Goal: Information Seeking & Learning: Learn about a topic

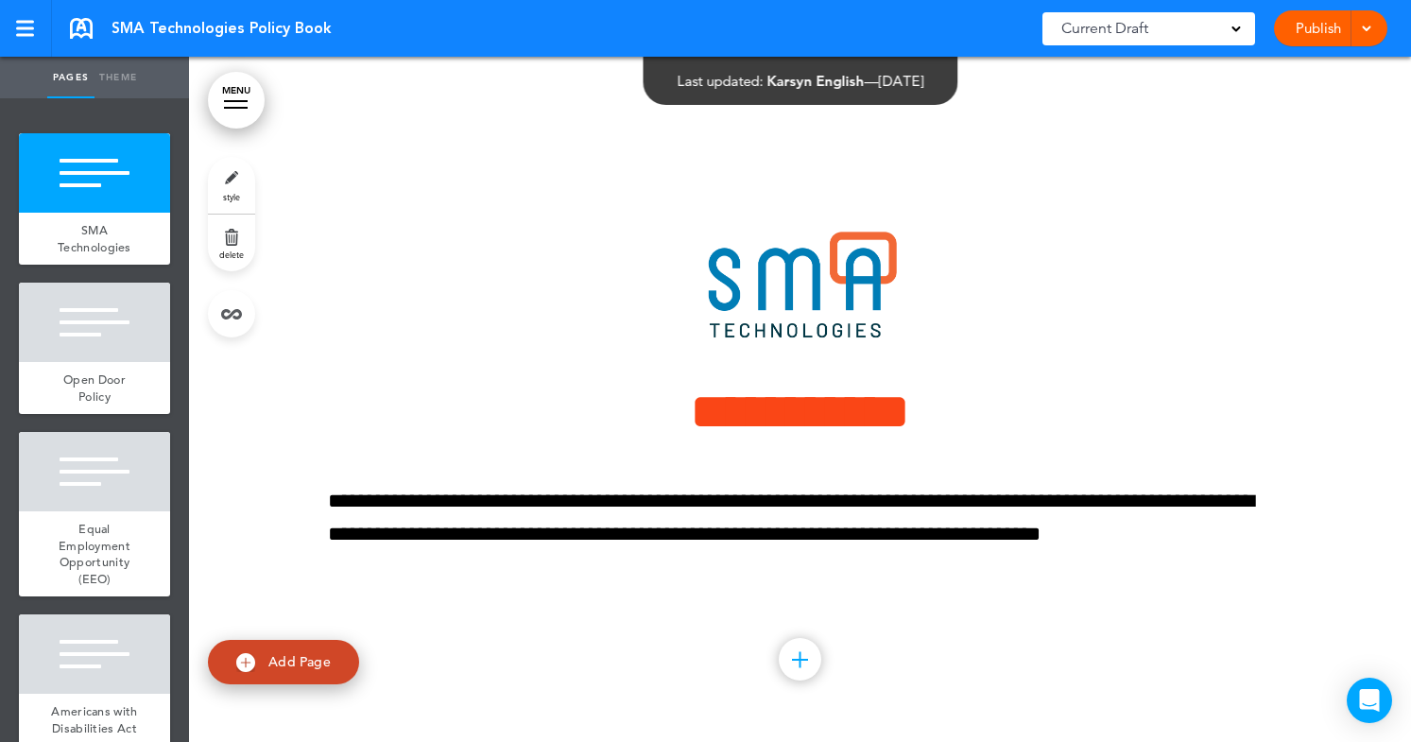
click at [1240, 25] on span at bounding box center [1235, 27] width 9 height 9
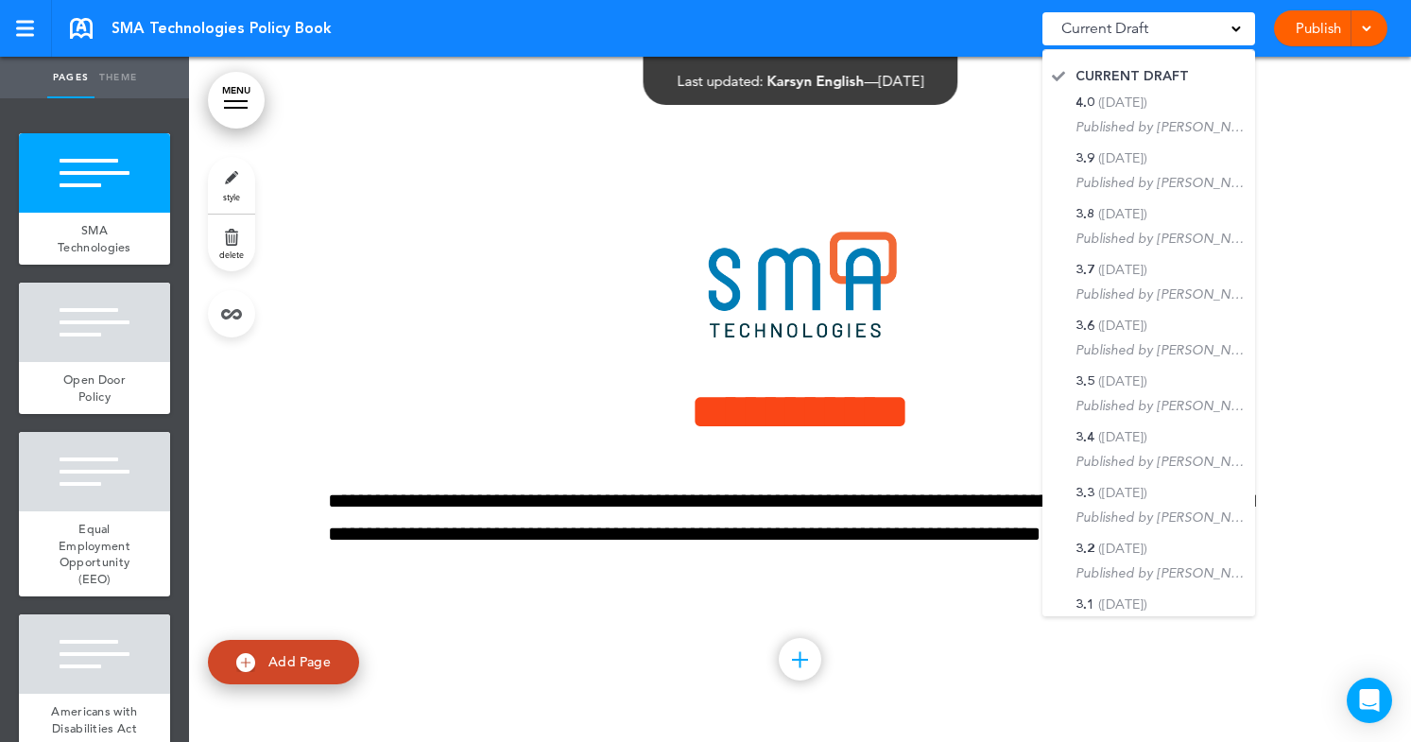
click at [435, 92] on div at bounding box center [800, 399] width 1222 height 685
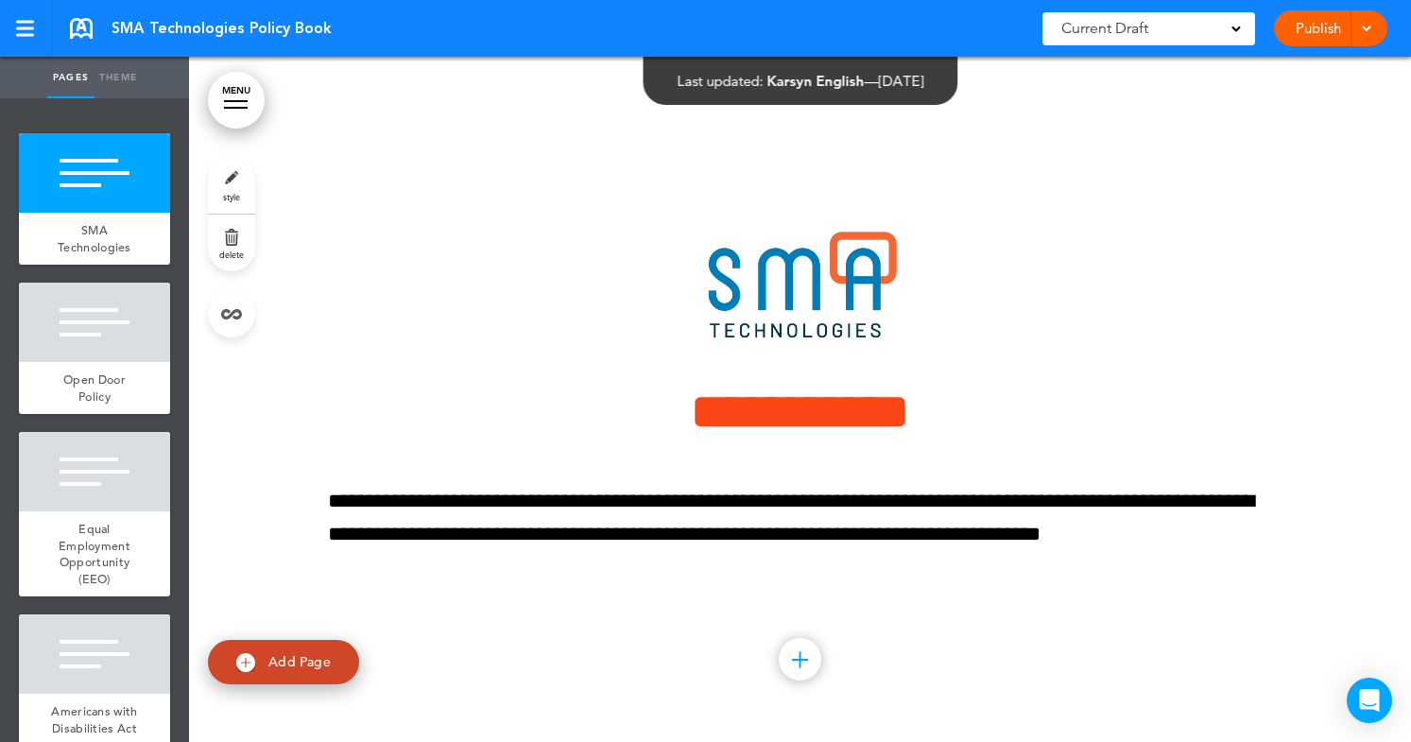
click at [239, 105] on link "MENU" at bounding box center [236, 100] width 57 height 57
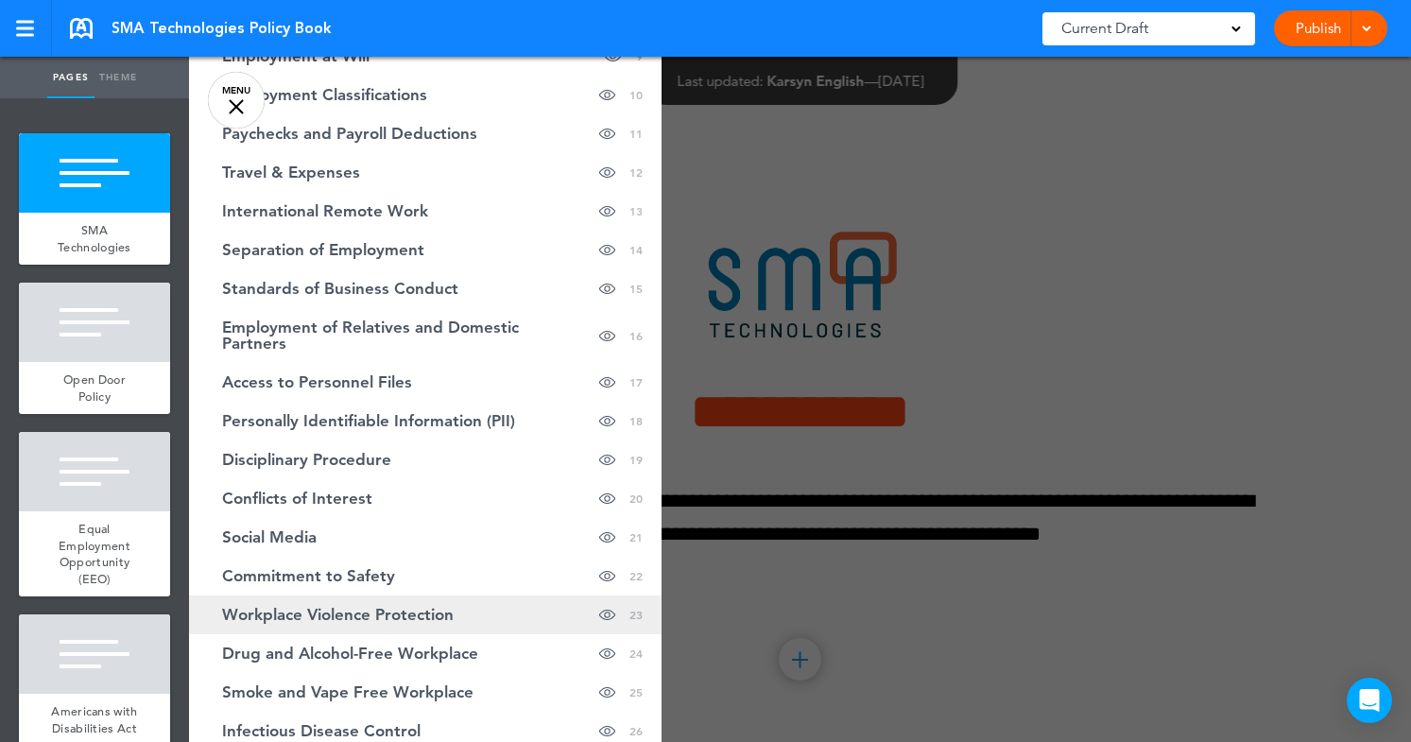
scroll to position [440, 0]
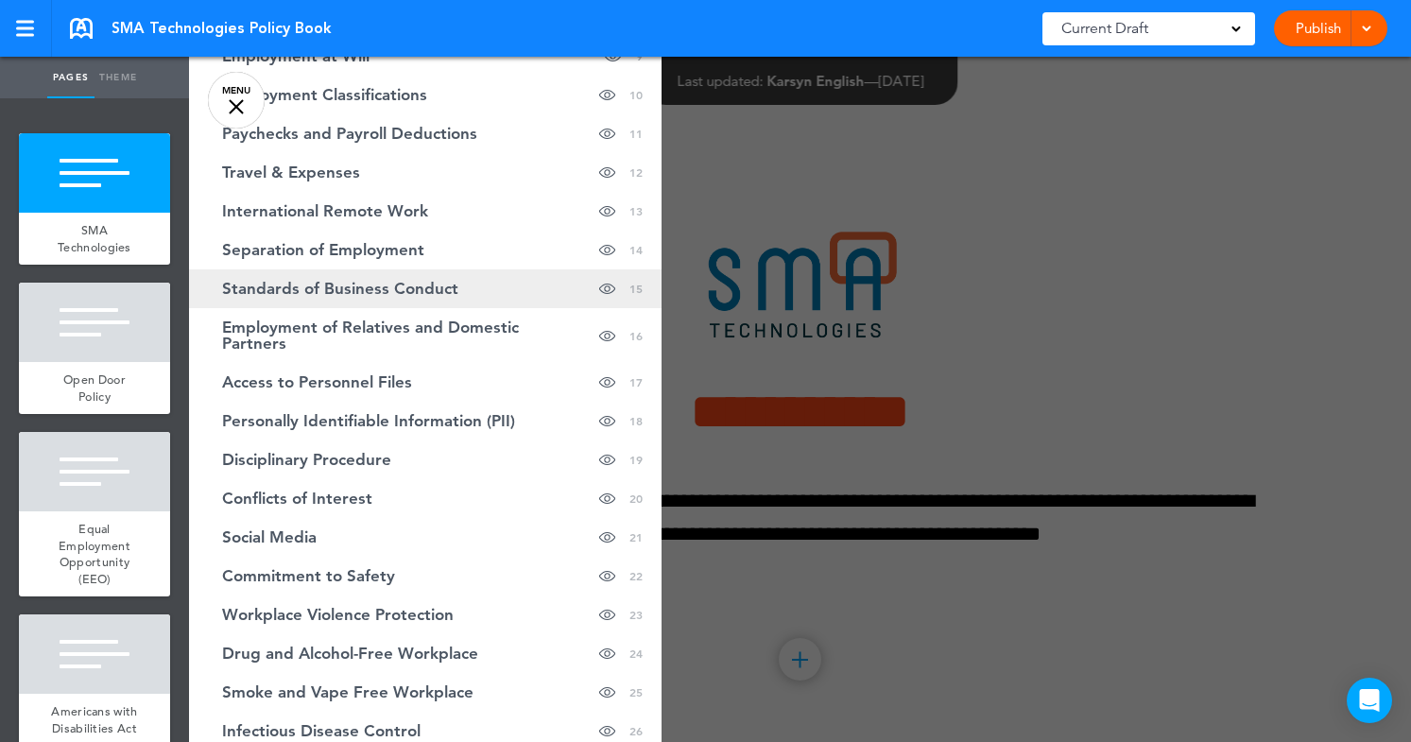
click at [321, 294] on span "Standards of Business Conduct" at bounding box center [340, 289] width 236 height 16
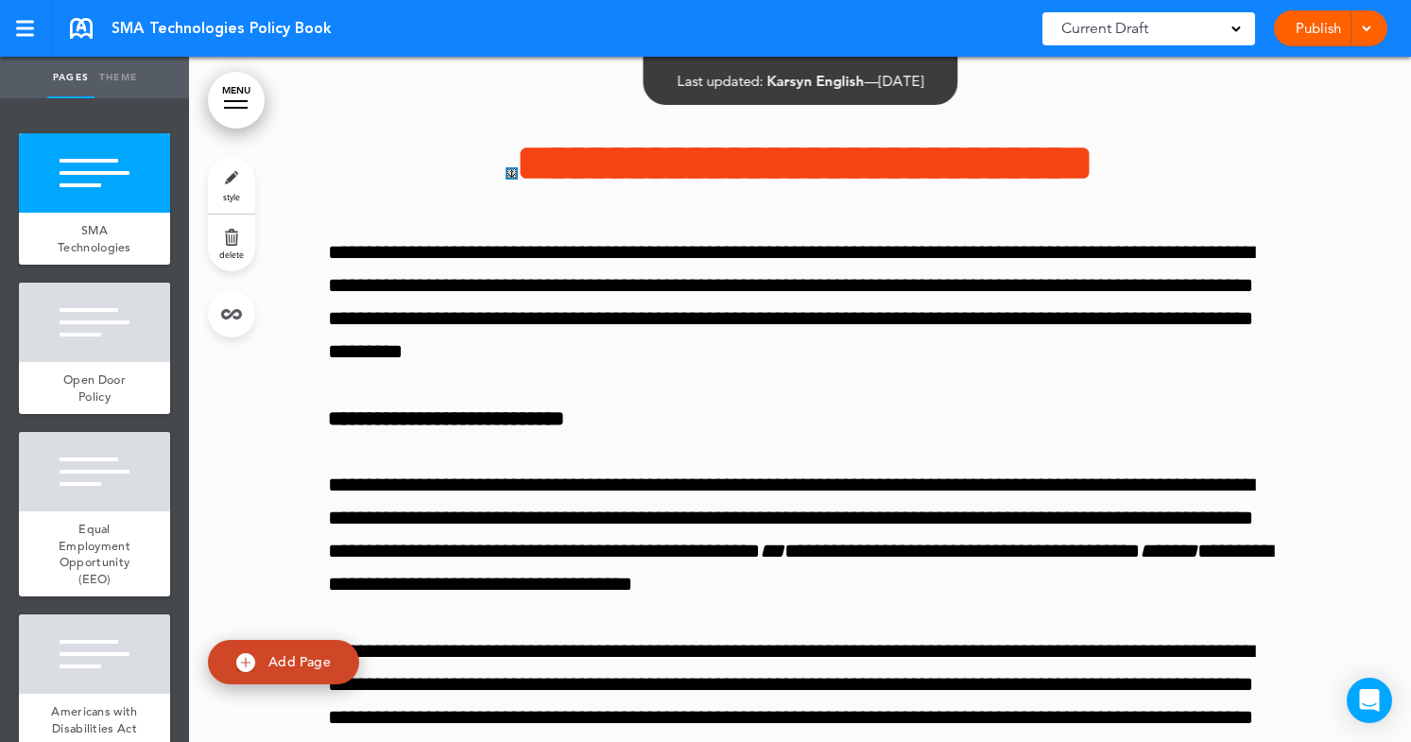
scroll to position [40576, 0]
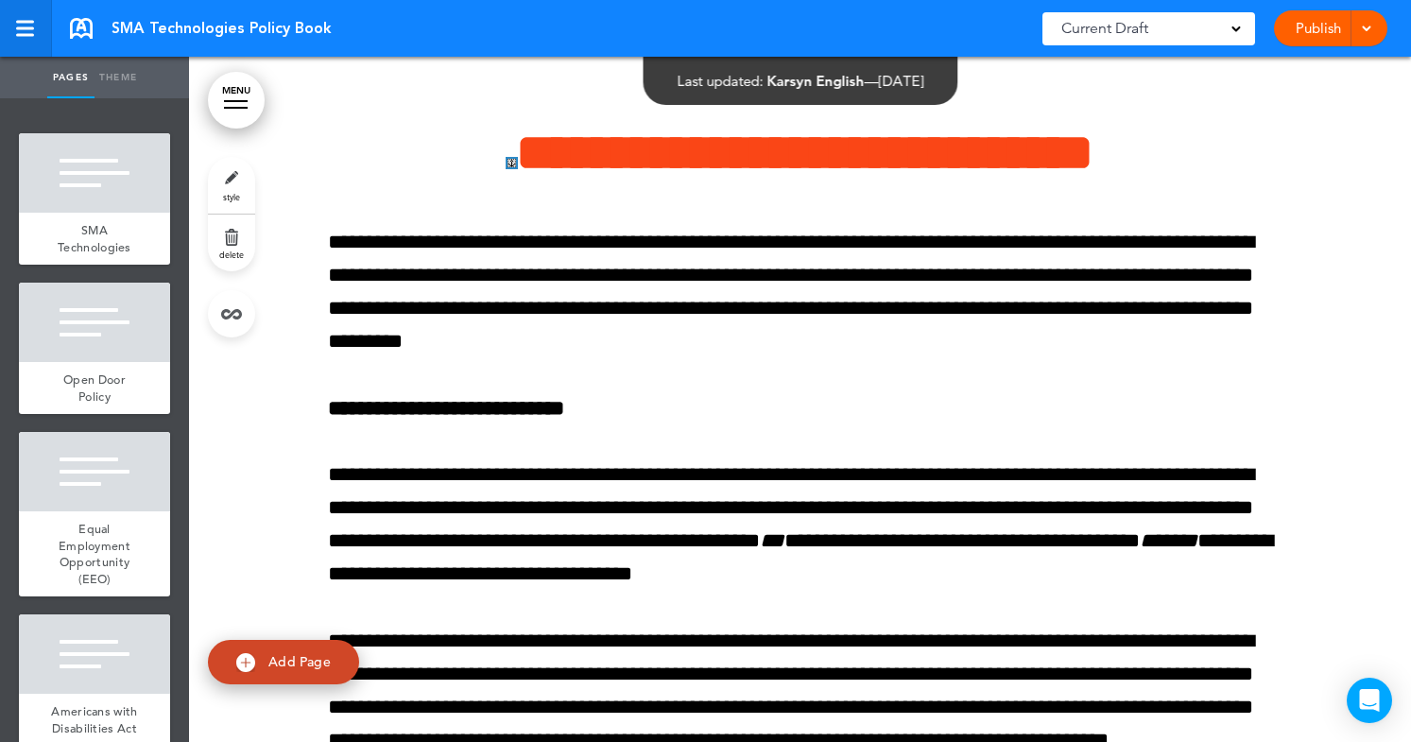
click at [27, 24] on div at bounding box center [24, 29] width 17 height 16
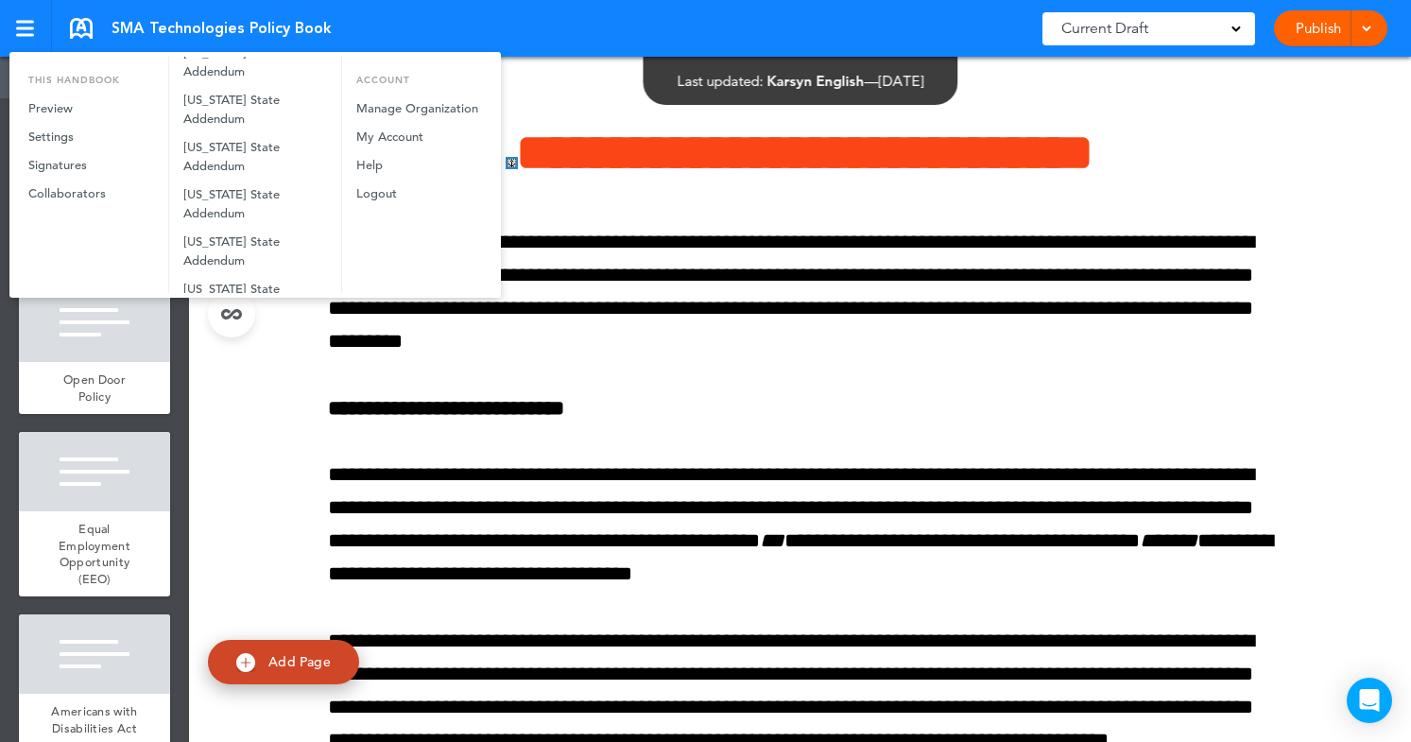
scroll to position [1219, 0]
click at [267, 425] on link "Copy of SMA Technologies Employee Handbook" at bounding box center [255, 458] width 172 height 66
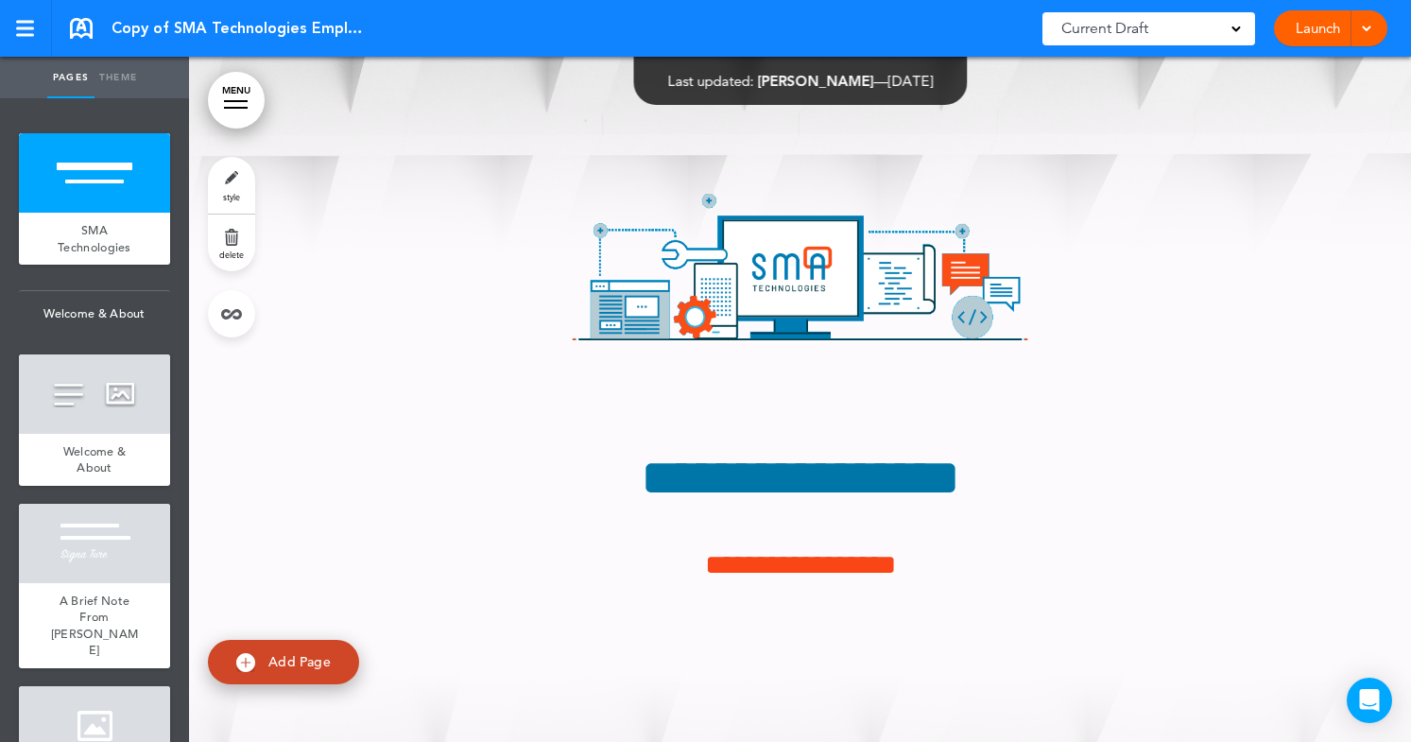
scroll to position [66, 0]
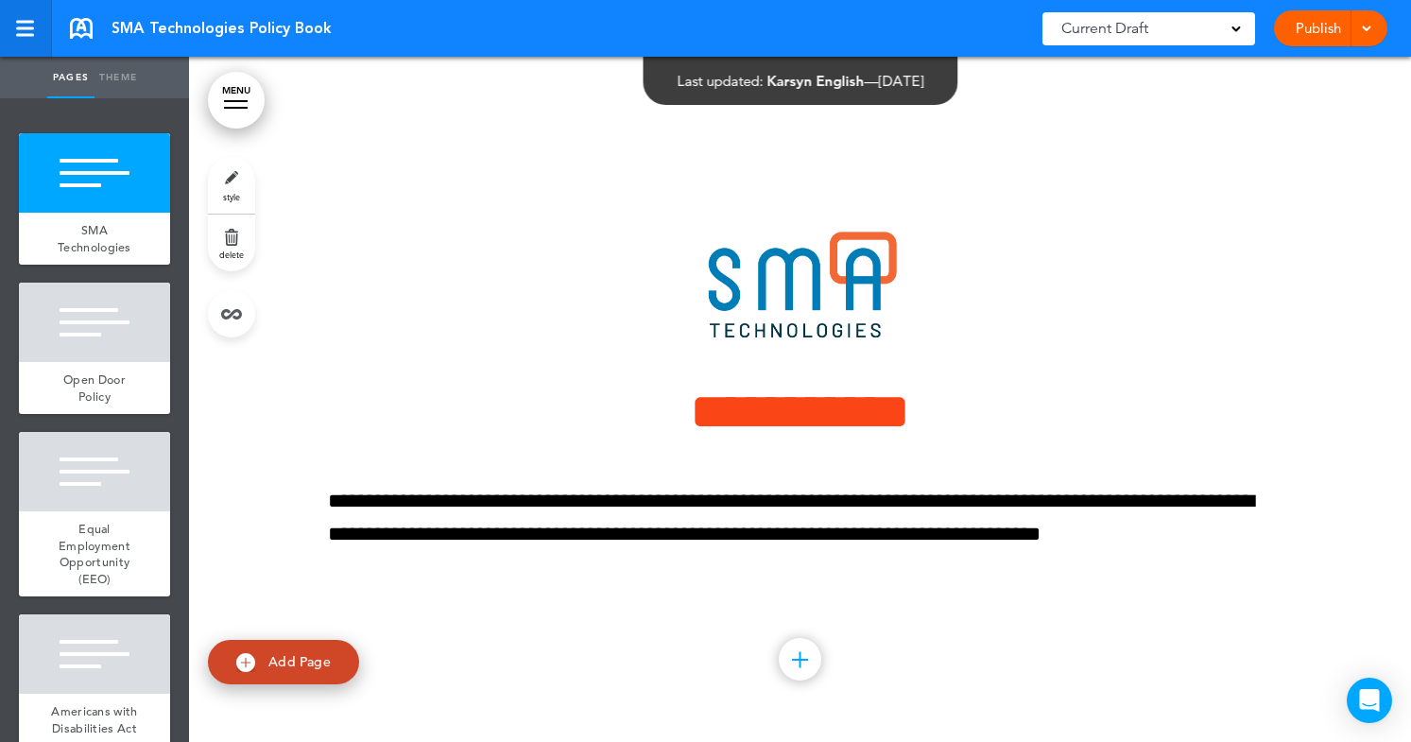
click at [27, 43] on link at bounding box center [26, 28] width 52 height 57
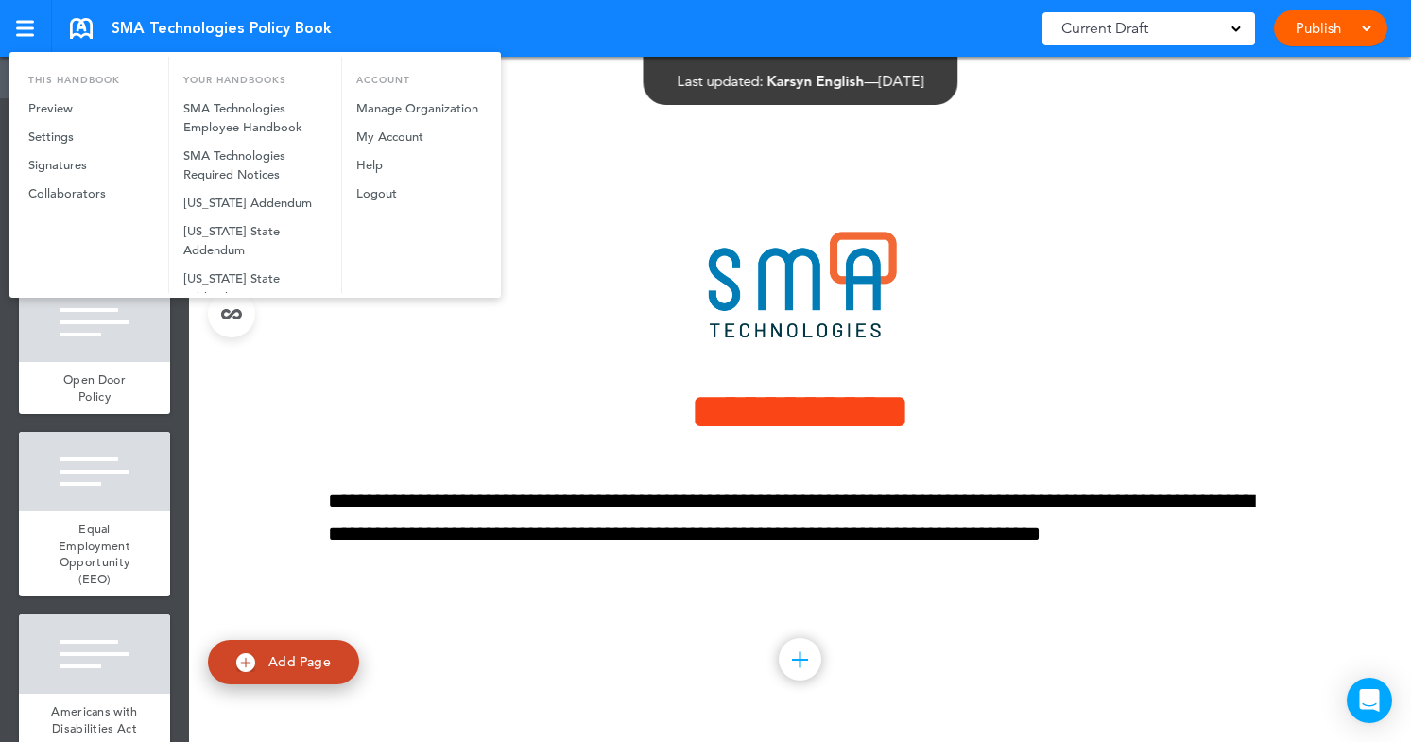
click at [1281, 126] on div at bounding box center [705, 371] width 1411 height 742
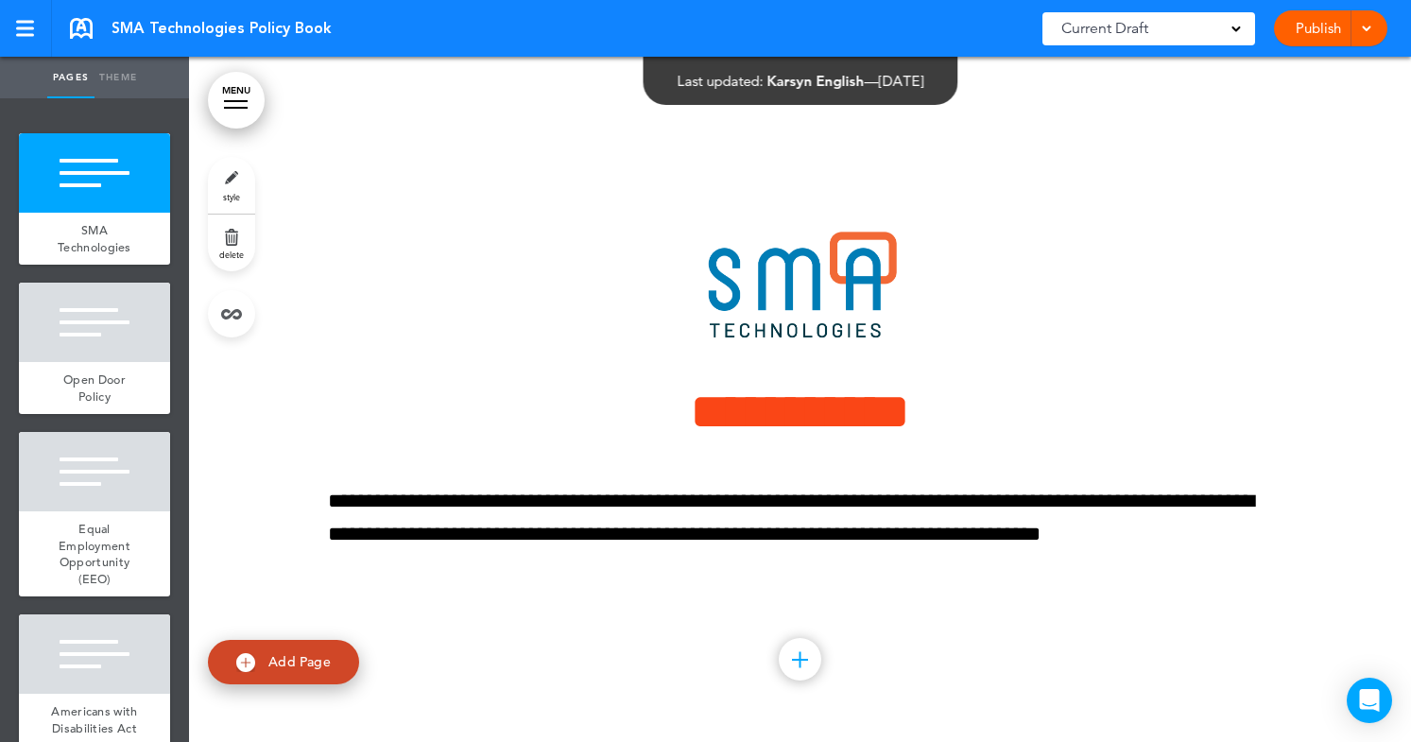
click at [1361, 32] on span at bounding box center [1366, 27] width 12 height 12
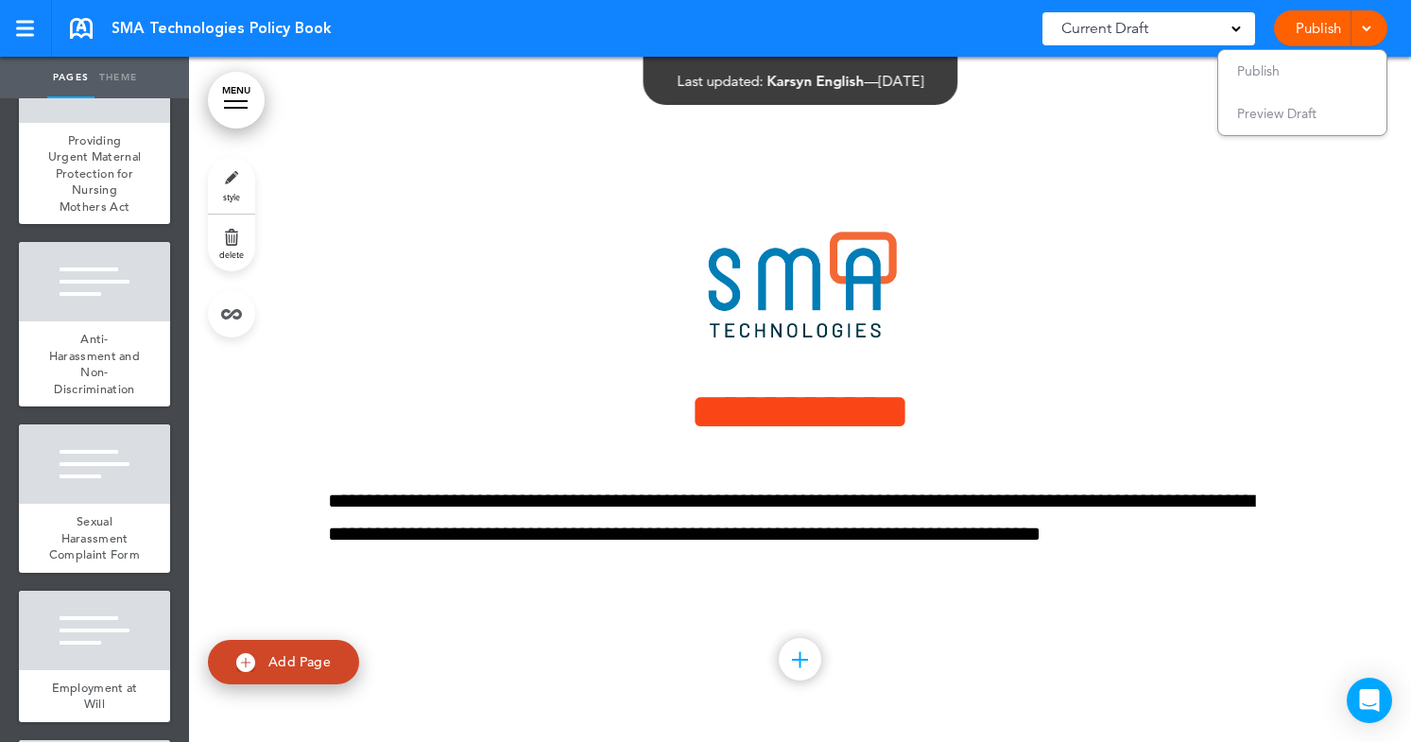
scroll to position [890, 0]
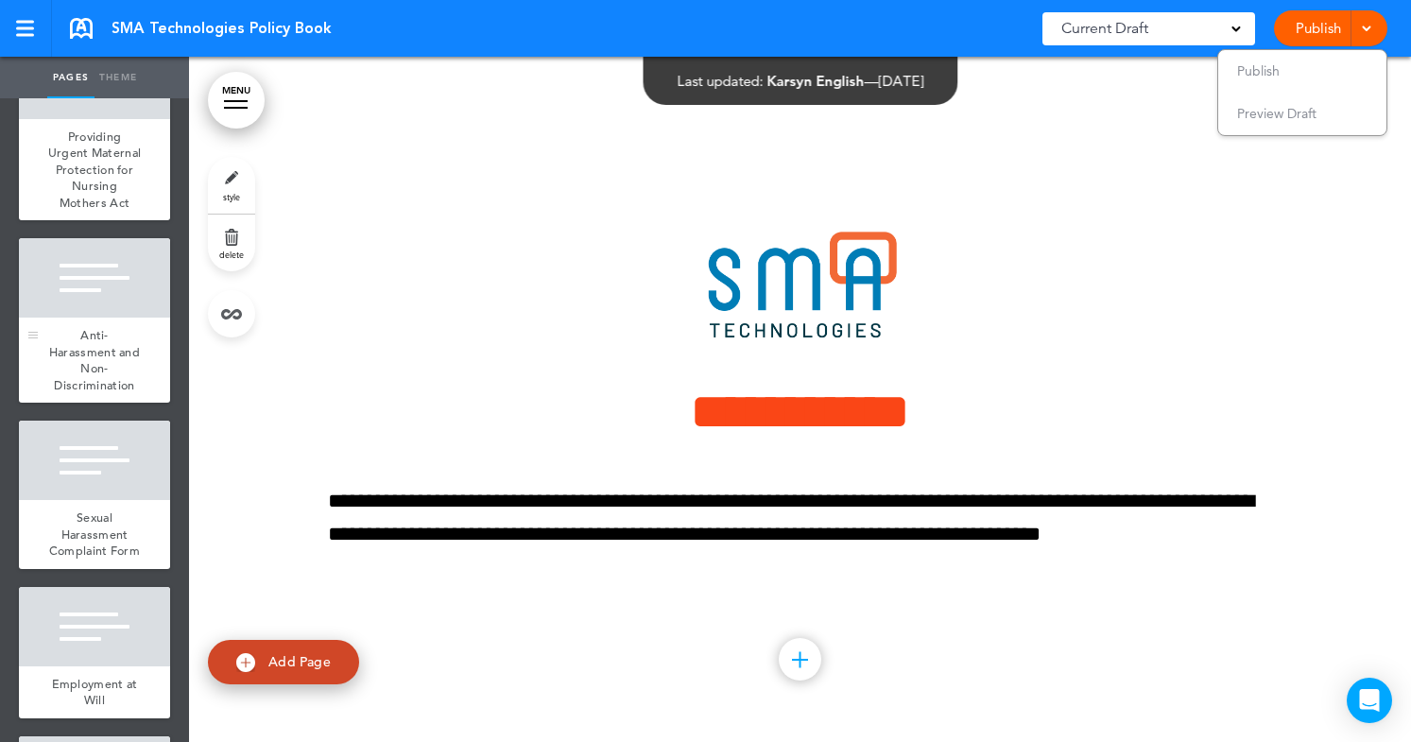
click at [91, 329] on span "Anti-Harassment and Non-Discrimination" at bounding box center [94, 360] width 91 height 66
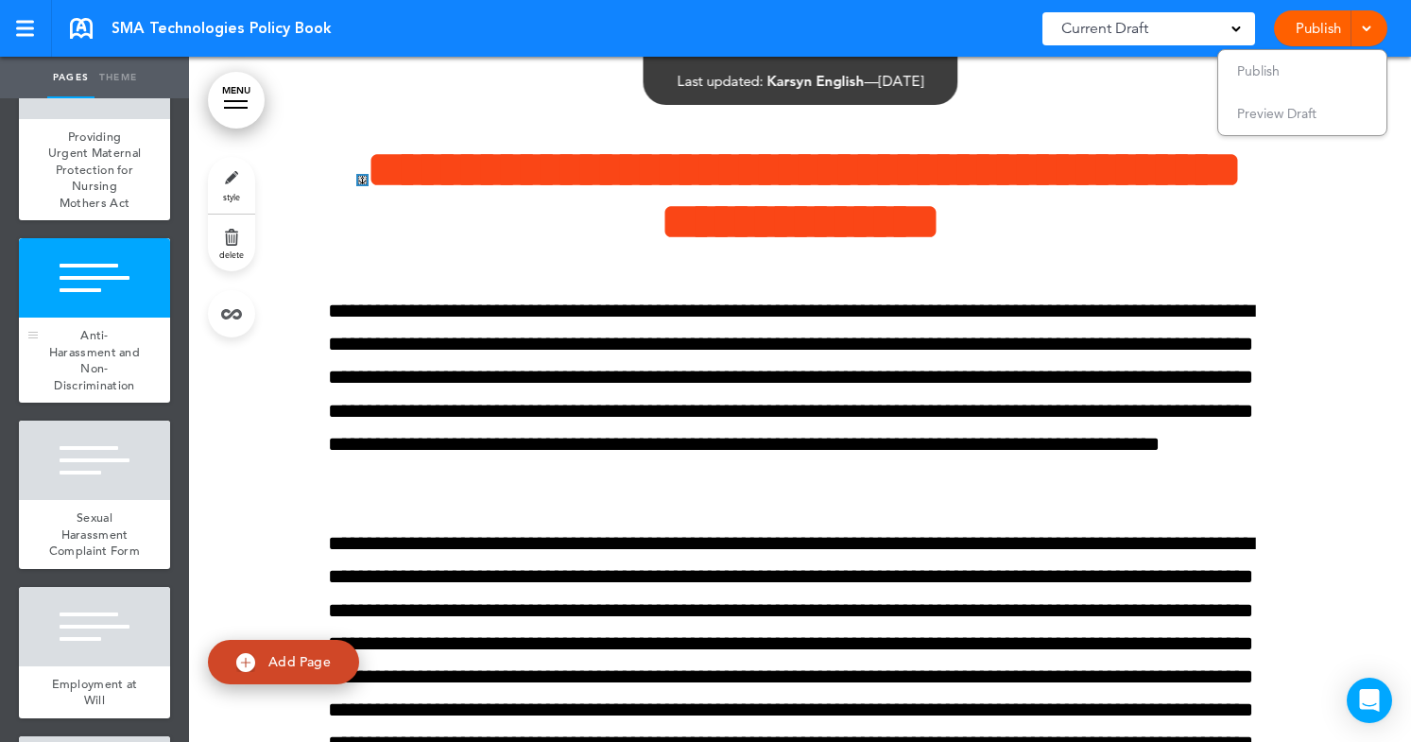
scroll to position [10080, 0]
